Goal: Information Seeking & Learning: Learn about a topic

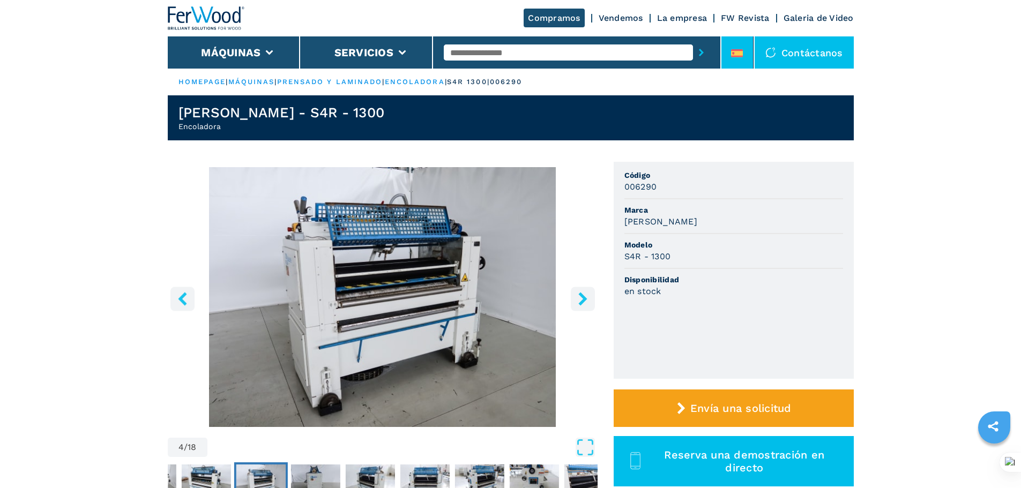
click at [728, 51] on li at bounding box center [738, 52] width 32 height 32
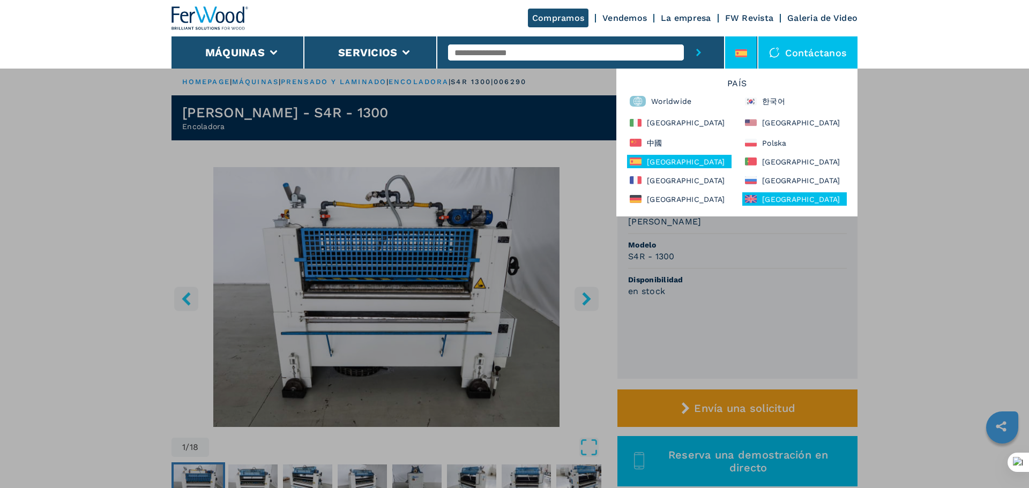
click at [774, 195] on div "United Kingdom" at bounding box center [795, 198] width 105 height 13
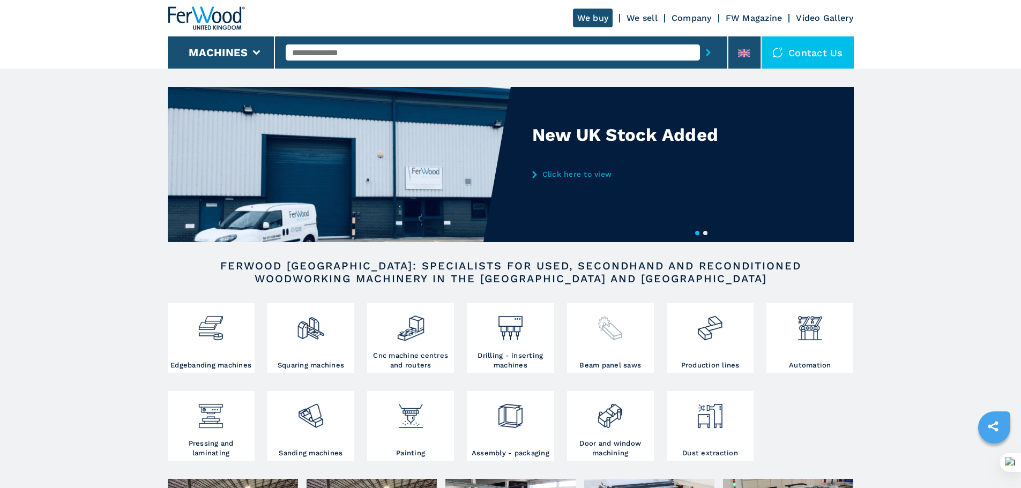
click at [612, 327] on img at bounding box center [610, 324] width 28 height 36
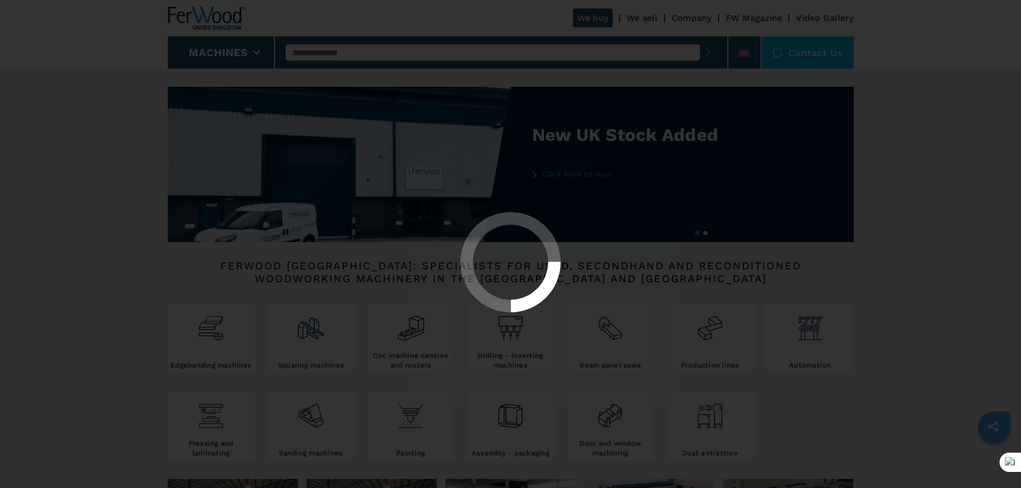
select select "**********"
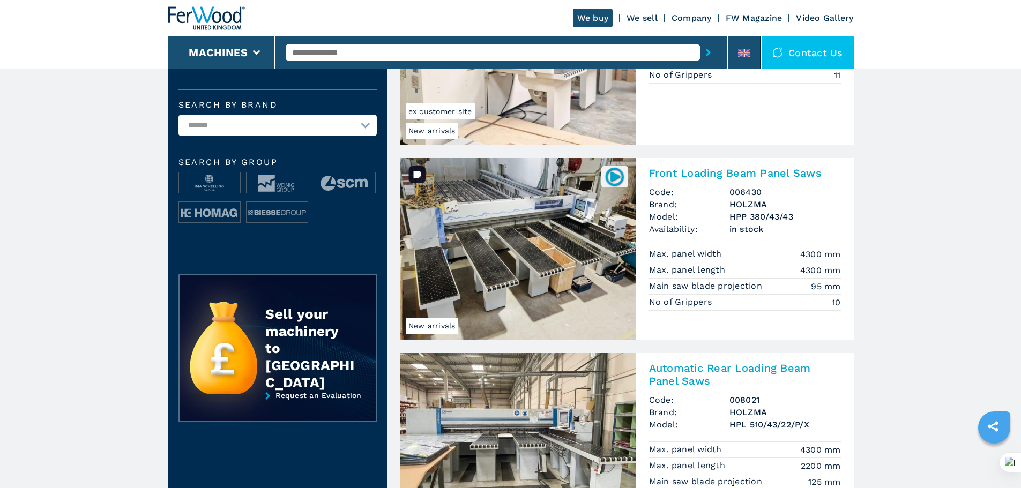
scroll to position [375, 0]
click at [524, 210] on img at bounding box center [519, 249] width 236 height 182
